Goal: Task Accomplishment & Management: Use online tool/utility

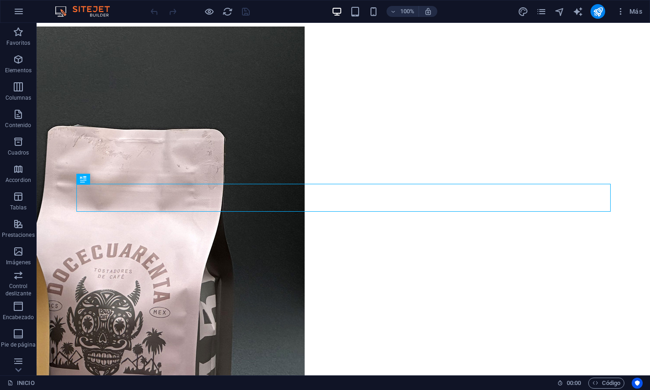
scroll to position [634, 0]
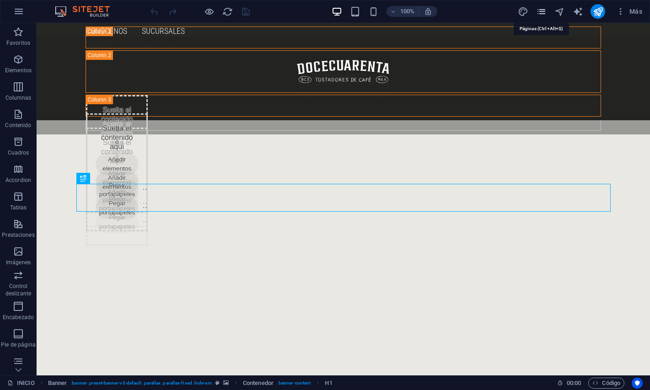
click at [543, 15] on icon "pages" at bounding box center [541, 11] width 11 height 11
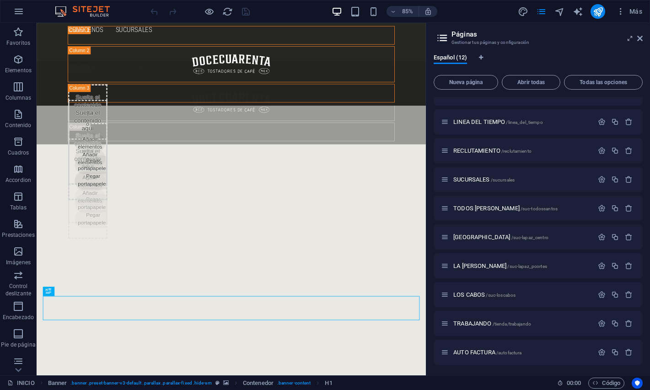
scroll to position [626, 0]
click at [490, 151] on span "RECLUTAMIENTO /reclutamiento" at bounding box center [492, 150] width 78 height 7
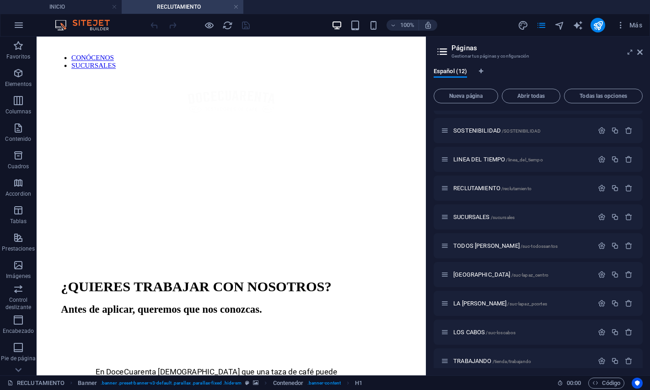
scroll to position [0, 0]
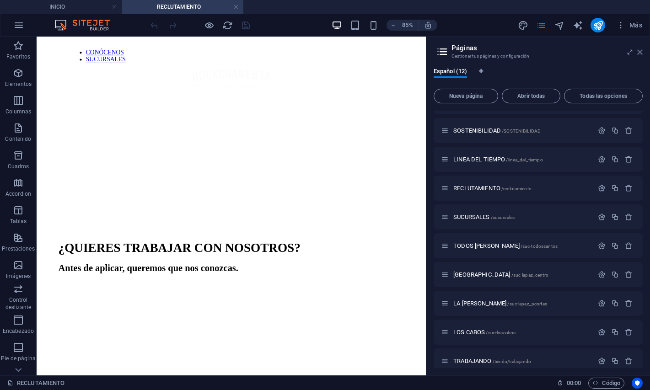
click at [639, 52] on icon at bounding box center [639, 51] width 5 height 7
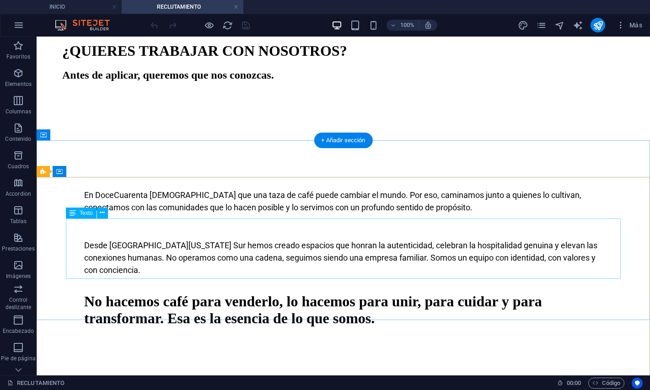
scroll to position [235, 0]
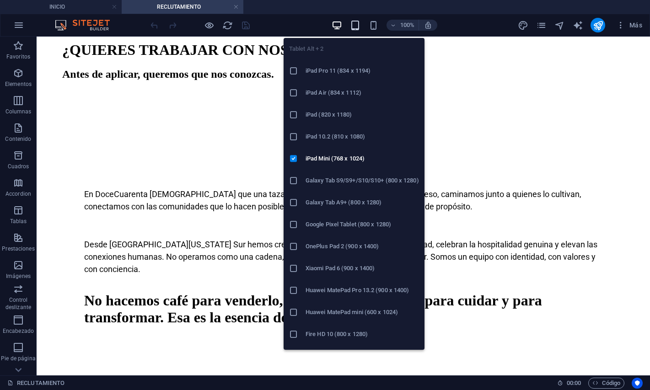
click at [357, 29] on icon "button" at bounding box center [355, 25] width 11 height 11
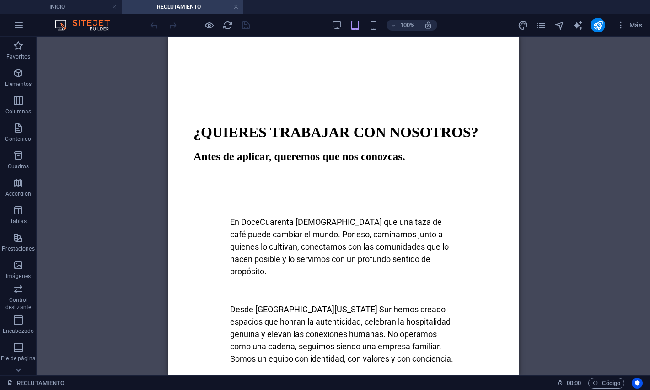
click at [548, 159] on div "Arrastra aquí para reemplazar el contenido existente. Si quieres crear un eleme…" at bounding box center [343, 206] width 613 height 339
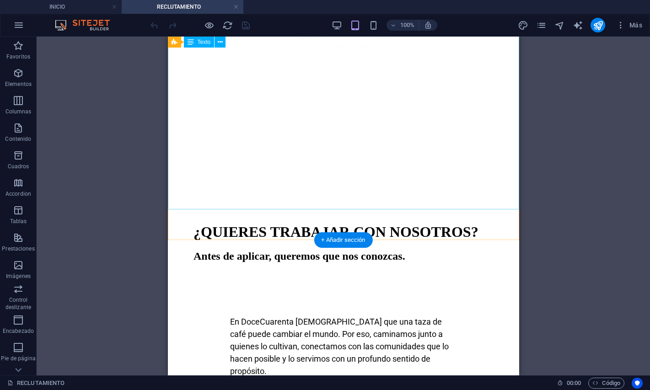
scroll to position [0, 0]
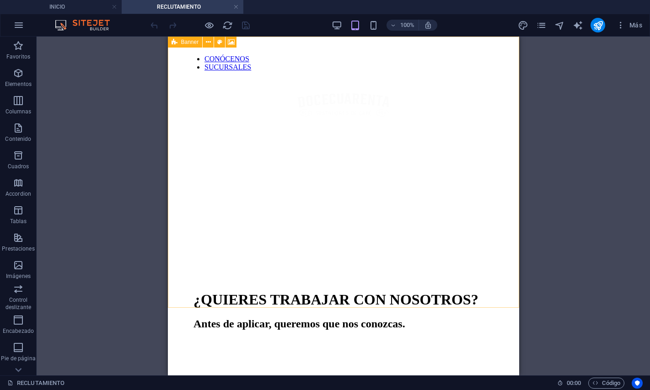
click at [176, 43] on icon at bounding box center [175, 42] width 6 height 11
select select "vh"
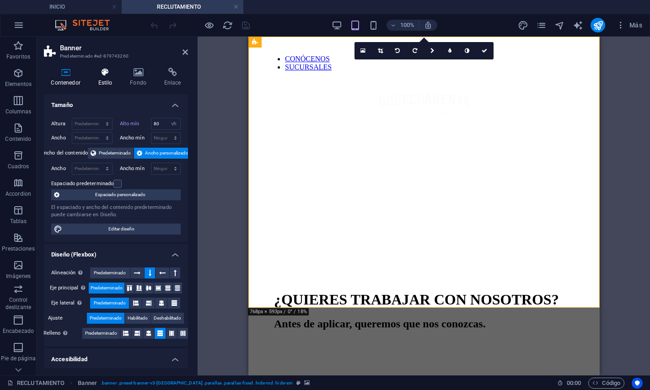
click at [98, 73] on icon at bounding box center [105, 72] width 28 height 9
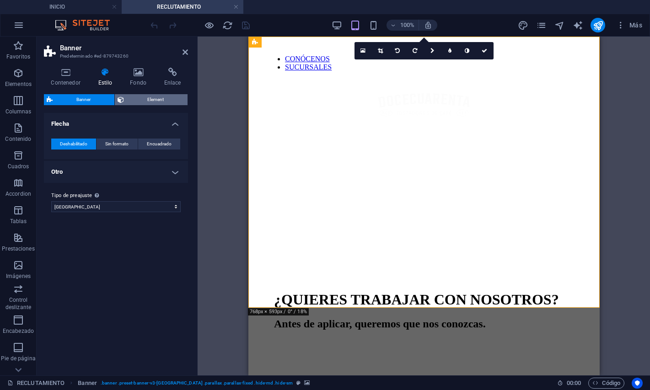
click at [134, 100] on span "Element" at bounding box center [156, 99] width 59 height 11
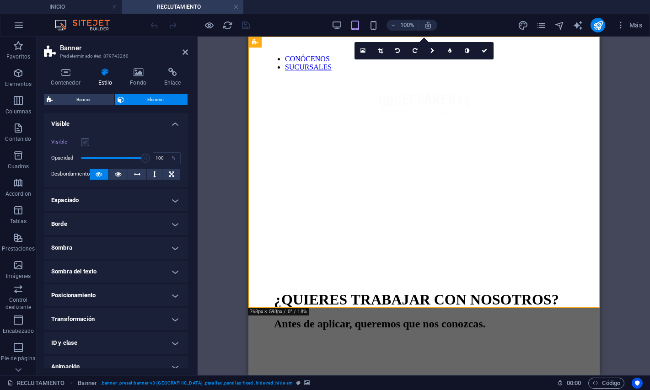
click at [88, 141] on label at bounding box center [85, 142] width 8 height 8
click at [0, 0] on input "Visible" at bounding box center [0, 0] width 0 height 0
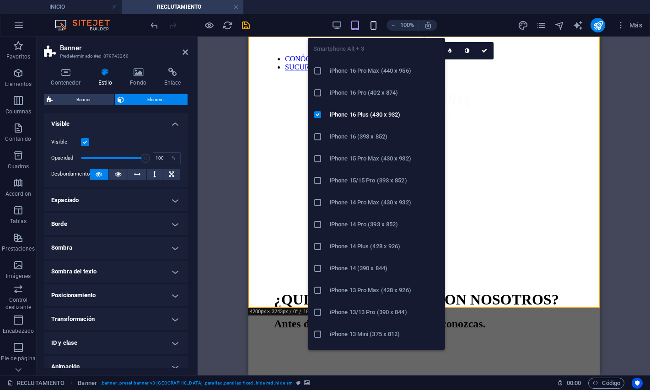
click at [373, 24] on icon "button" at bounding box center [373, 25] width 11 height 11
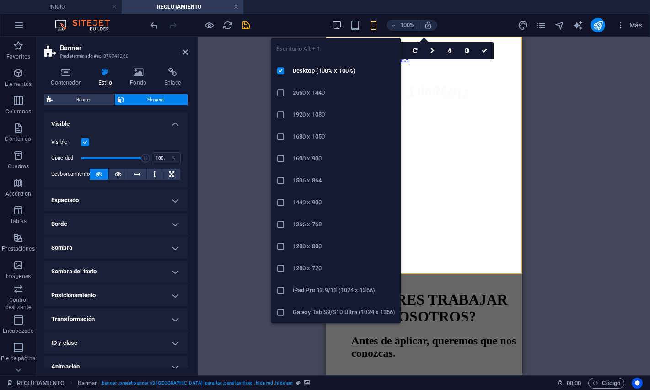
click at [338, 29] on icon "button" at bounding box center [337, 25] width 11 height 11
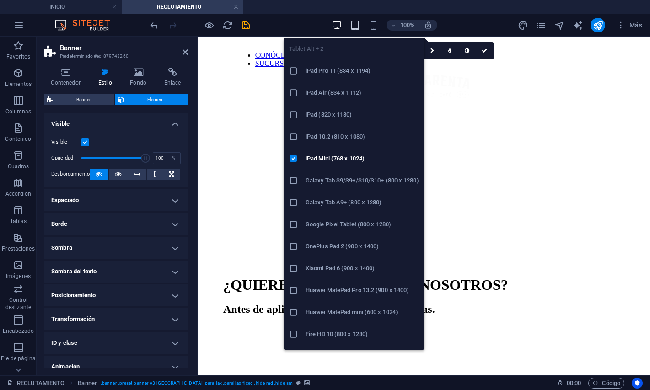
click at [357, 27] on icon "button" at bounding box center [355, 25] width 11 height 11
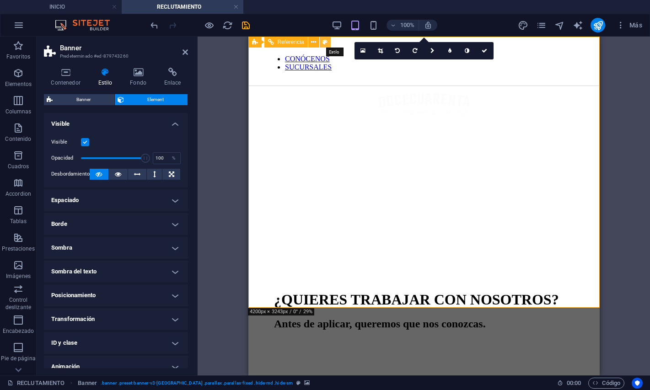
click at [327, 47] on icon at bounding box center [324, 43] width 5 height 10
select select "rem"
select select "preset-menu-v2-header-menu"
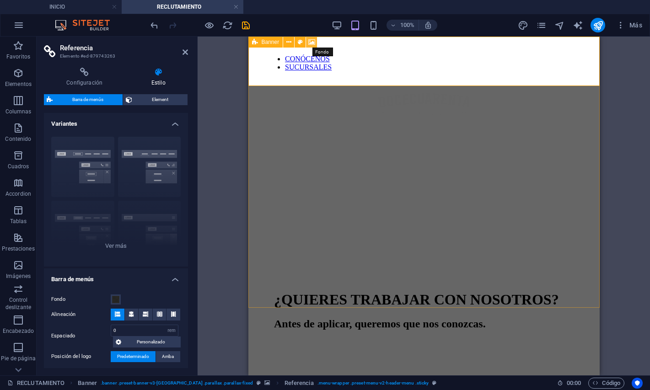
click at [309, 42] on icon at bounding box center [311, 43] width 7 height 10
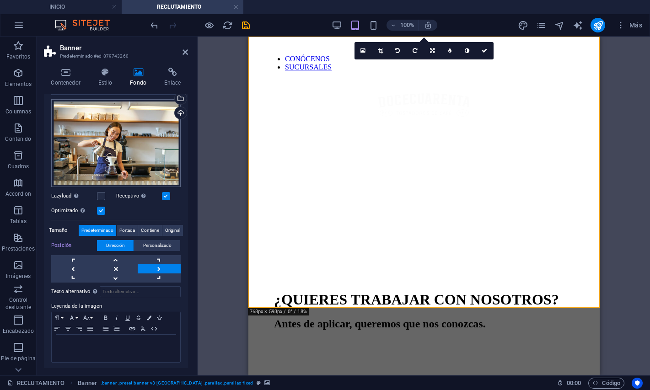
scroll to position [88, 0]
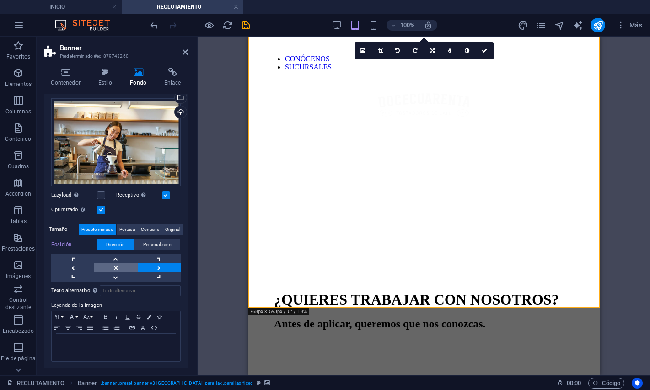
click at [106, 266] on link at bounding box center [115, 267] width 43 height 9
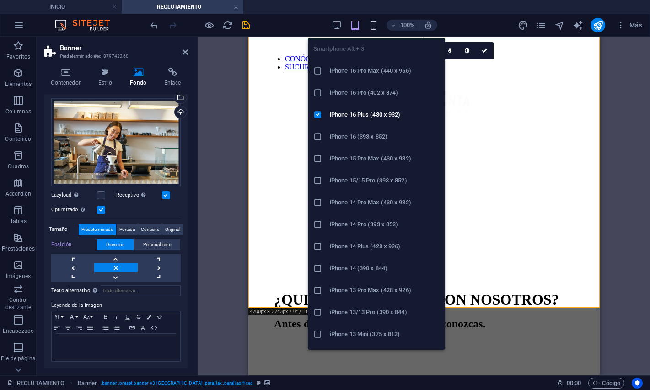
click at [373, 26] on icon "button" at bounding box center [373, 25] width 11 height 11
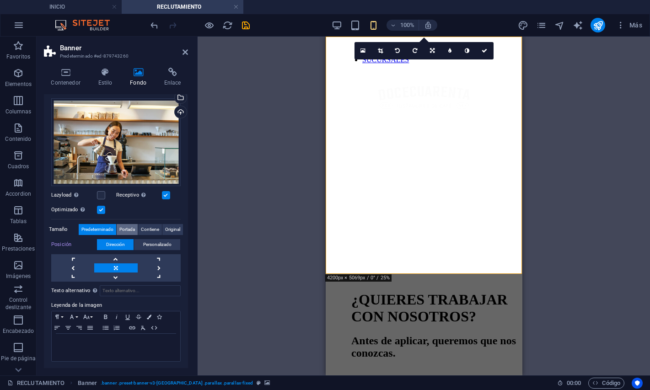
click at [129, 229] on span "Portada" at bounding box center [127, 229] width 16 height 11
click at [146, 231] on span "Contiene" at bounding box center [150, 229] width 18 height 11
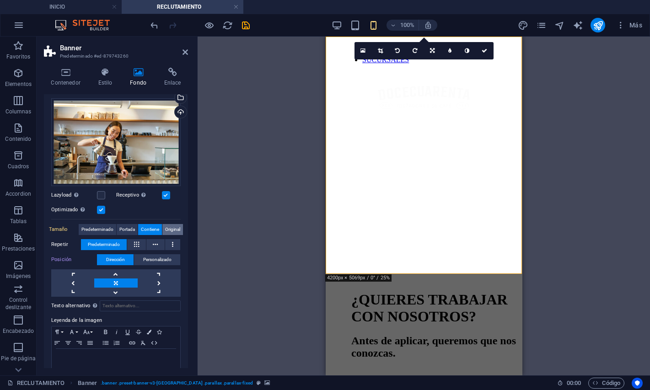
click at [167, 233] on span "Original" at bounding box center [172, 229] width 15 height 11
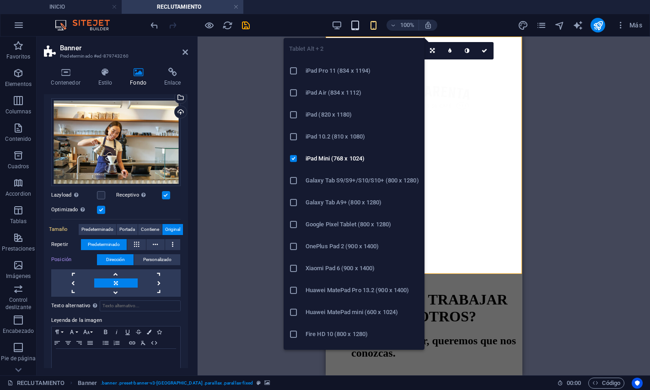
click at [358, 23] on icon "button" at bounding box center [355, 25] width 11 height 11
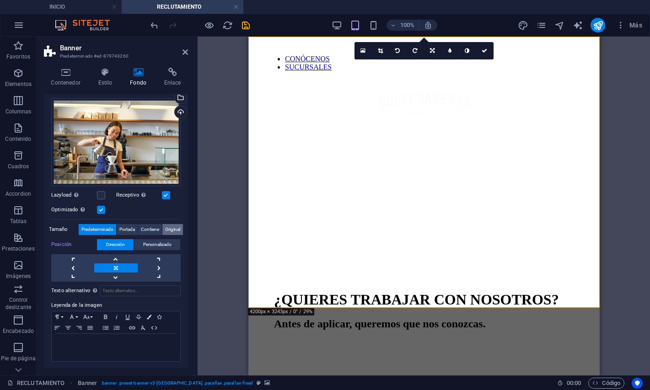
click at [175, 225] on span "Original" at bounding box center [172, 229] width 15 height 11
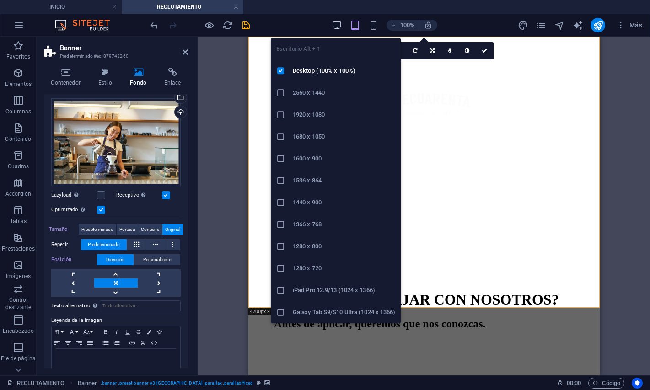
click at [338, 27] on icon "button" at bounding box center [337, 25] width 11 height 11
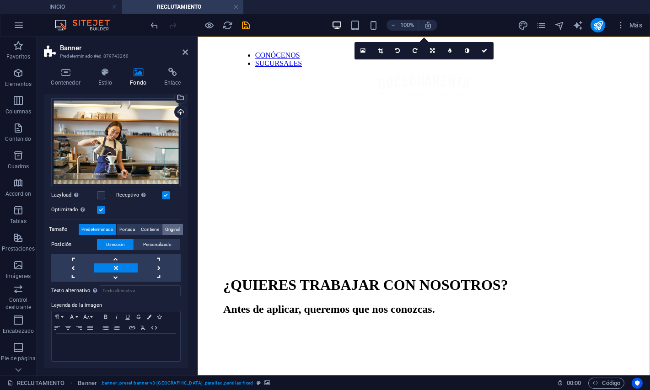
click at [172, 228] on span "Original" at bounding box center [172, 229] width 15 height 11
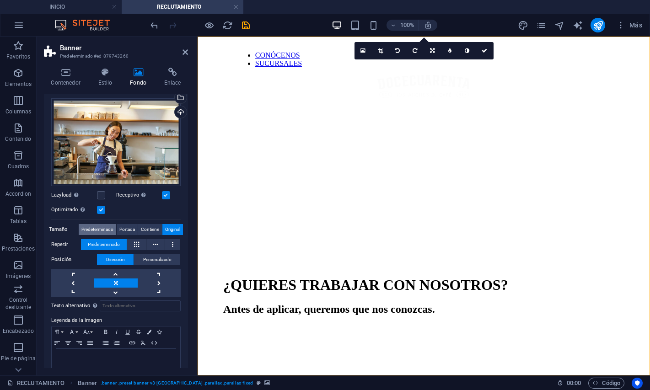
click at [110, 232] on span "Predeterminado" at bounding box center [97, 229] width 32 height 11
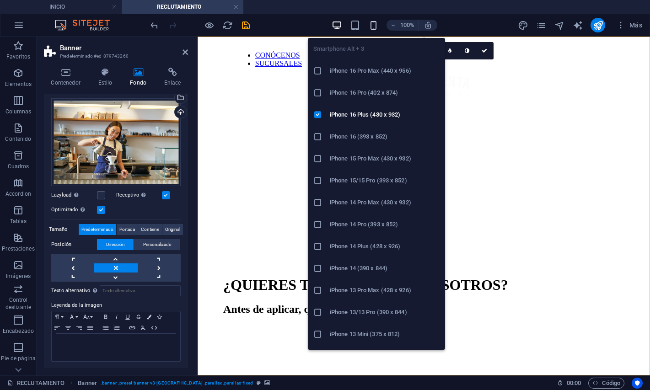
click at [376, 26] on icon "button" at bounding box center [373, 25] width 11 height 11
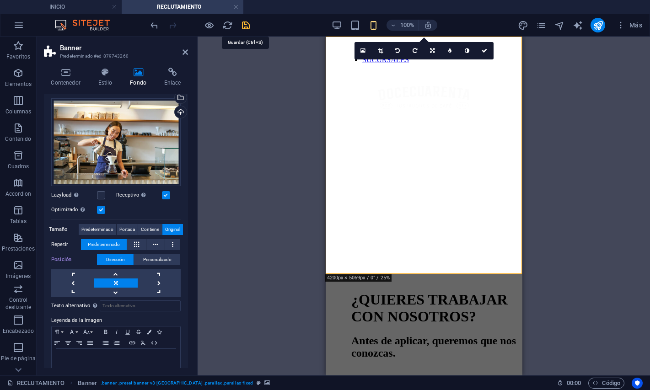
click at [247, 27] on icon "save" at bounding box center [246, 25] width 11 height 11
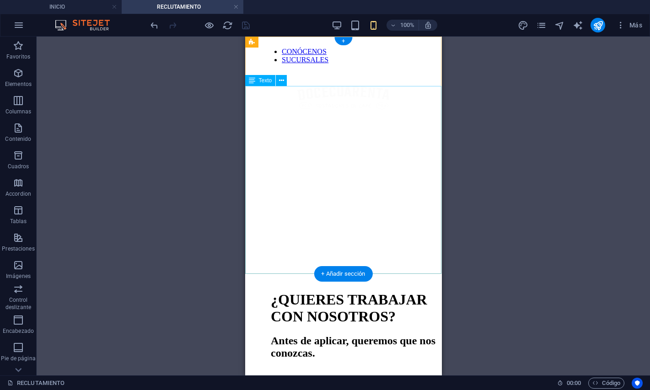
click at [276, 241] on div "¿QUIERES TRABAJAR CON NOSOTROS? Antes de aplicar, queremos que nos conozcas." at bounding box center [342, 255] width 189 height 210
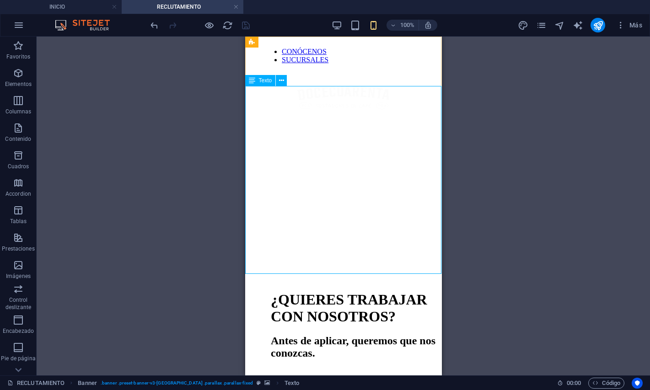
click at [267, 84] on div "Texto" at bounding box center [260, 80] width 31 height 11
select select "rem"
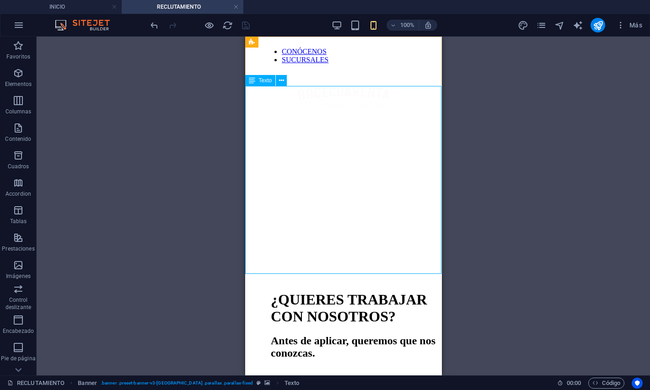
select select "rem"
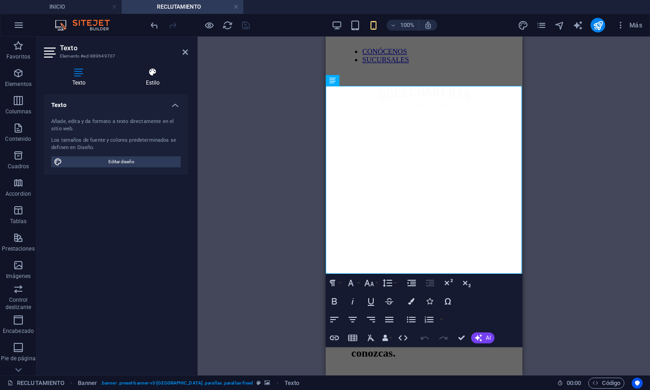
click at [159, 72] on icon at bounding box center [153, 72] width 70 height 9
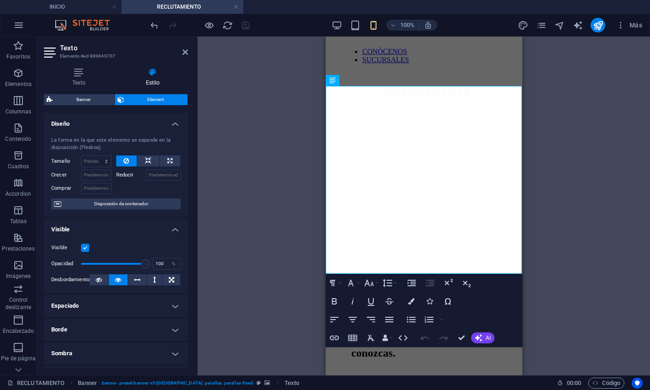
click at [91, 310] on h4 "Espaciado" at bounding box center [116, 306] width 144 height 22
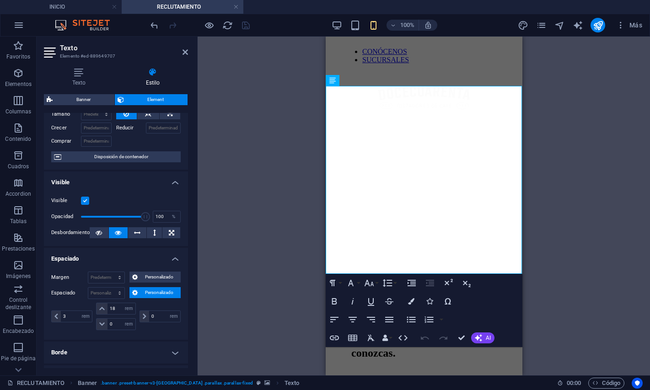
scroll to position [55, 0]
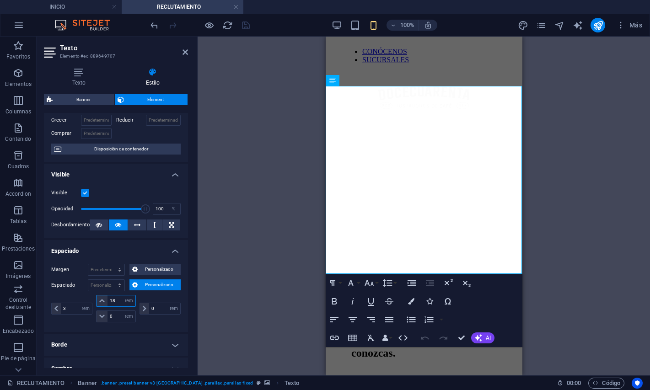
click at [118, 296] on input "18" at bounding box center [120, 300] width 27 height 11
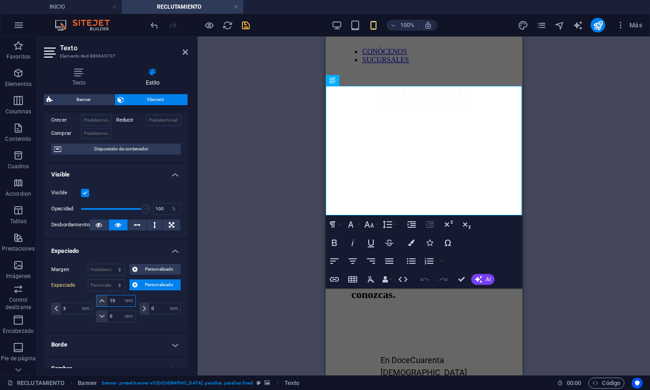
type input "18"
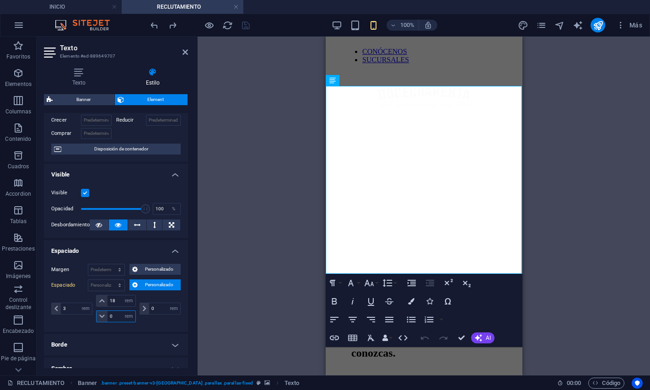
click at [120, 312] on input "0" at bounding box center [120, 316] width 27 height 11
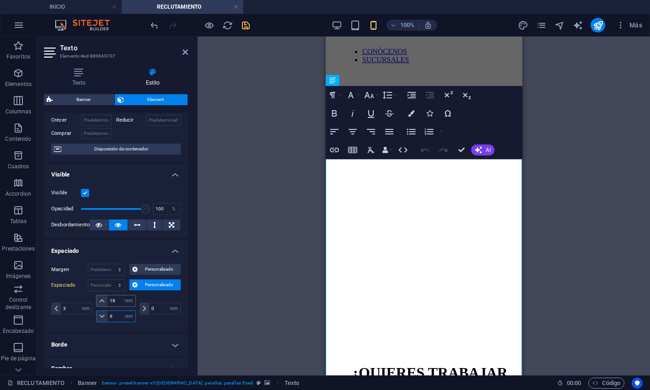
type input "6"
click at [120, 298] on input "18" at bounding box center [120, 300] width 27 height 11
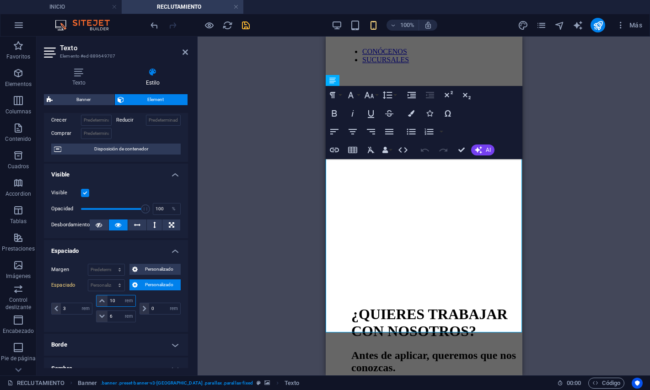
type input "1"
type input "9"
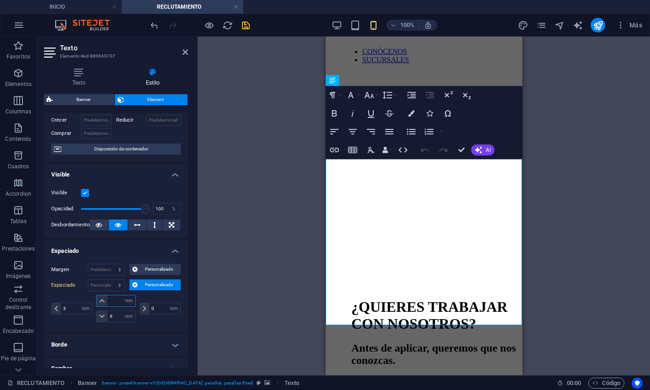
type input "8"
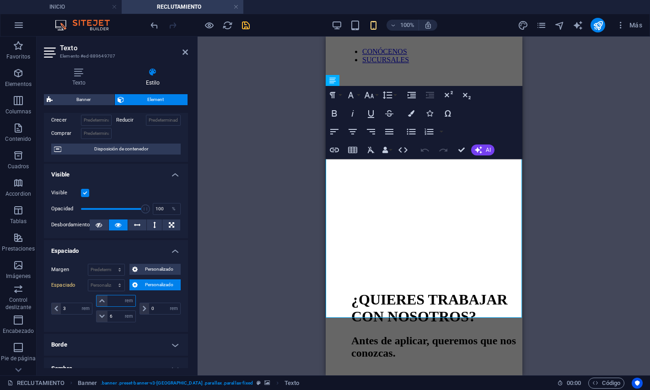
type input "7"
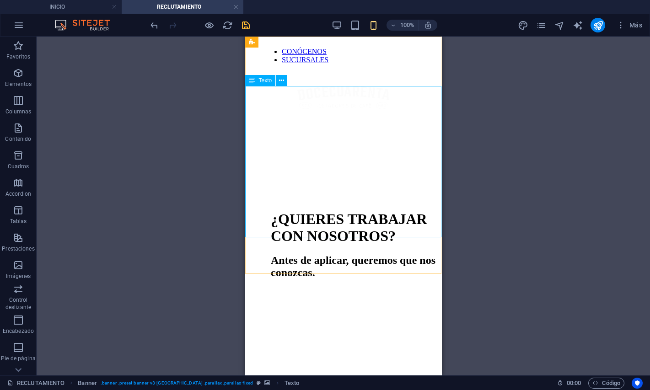
click at [264, 83] on span "Texto" at bounding box center [265, 80] width 13 height 5
select select "rem"
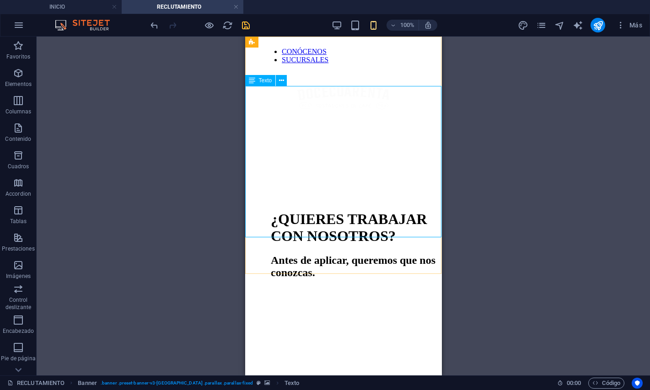
select select "rem"
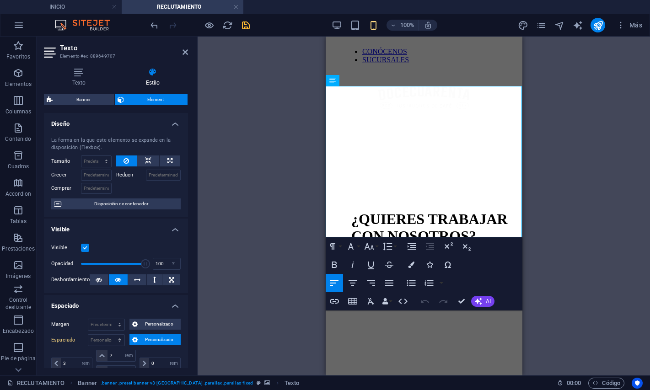
scroll to position [59, 0]
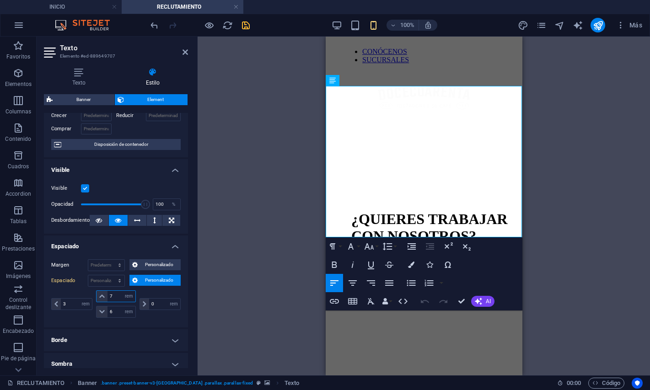
click at [120, 295] on input "7" at bounding box center [120, 296] width 27 height 11
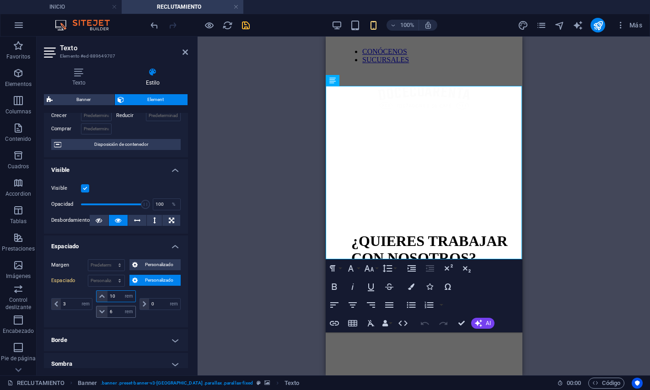
type input "10"
click at [115, 307] on input "6" at bounding box center [120, 311] width 27 height 11
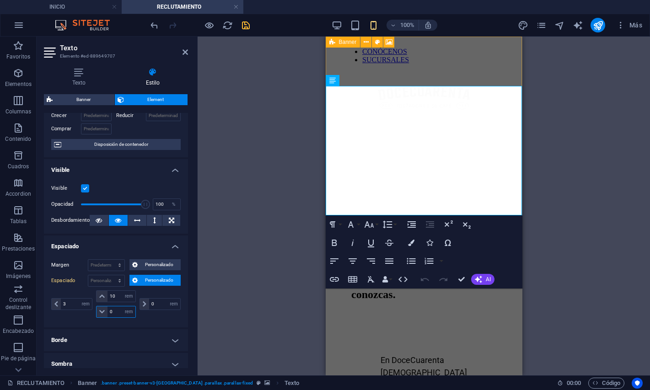
click at [335, 42] on div "Banner" at bounding box center [343, 42] width 35 height 11
type input "0"
click at [335, 42] on div "Banner" at bounding box center [343, 42] width 35 height 11
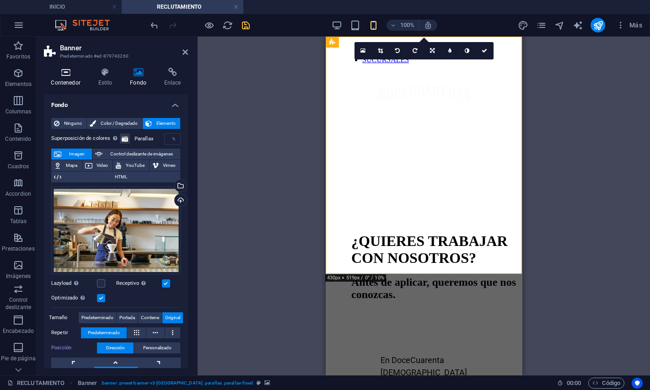
click at [66, 76] on icon at bounding box center [65, 72] width 43 height 9
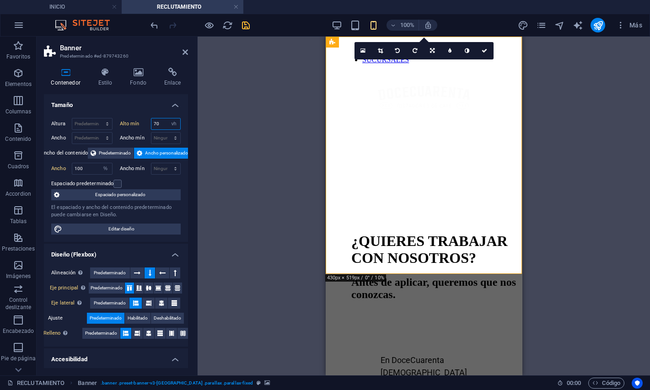
drag, startPoint x: 166, startPoint y: 126, endPoint x: 136, endPoint y: 124, distance: 29.8
click at [151, 124] on input "70" at bounding box center [165, 123] width 29 height 11
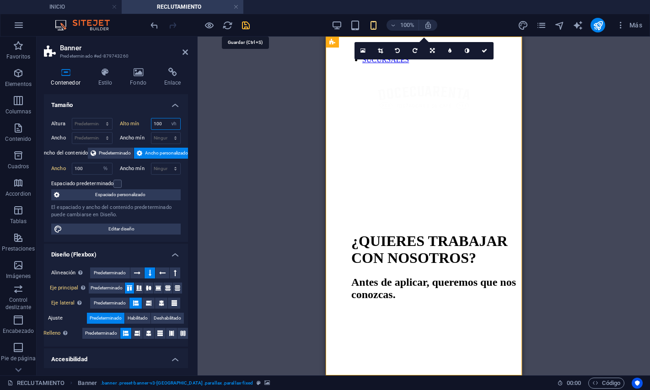
type input "100"
click at [248, 26] on icon "save" at bounding box center [246, 25] width 11 height 11
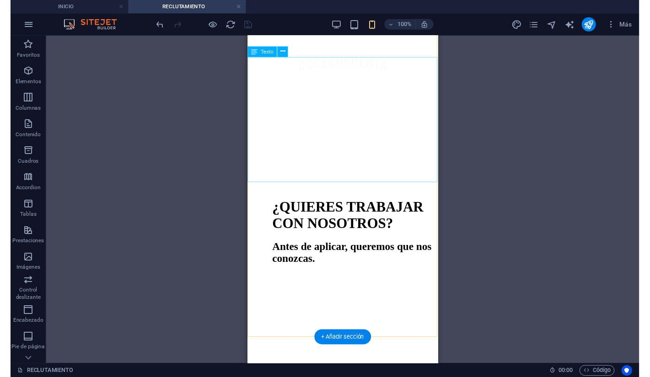
scroll to position [0, 0]
